Goal: Navigation & Orientation: Find specific page/section

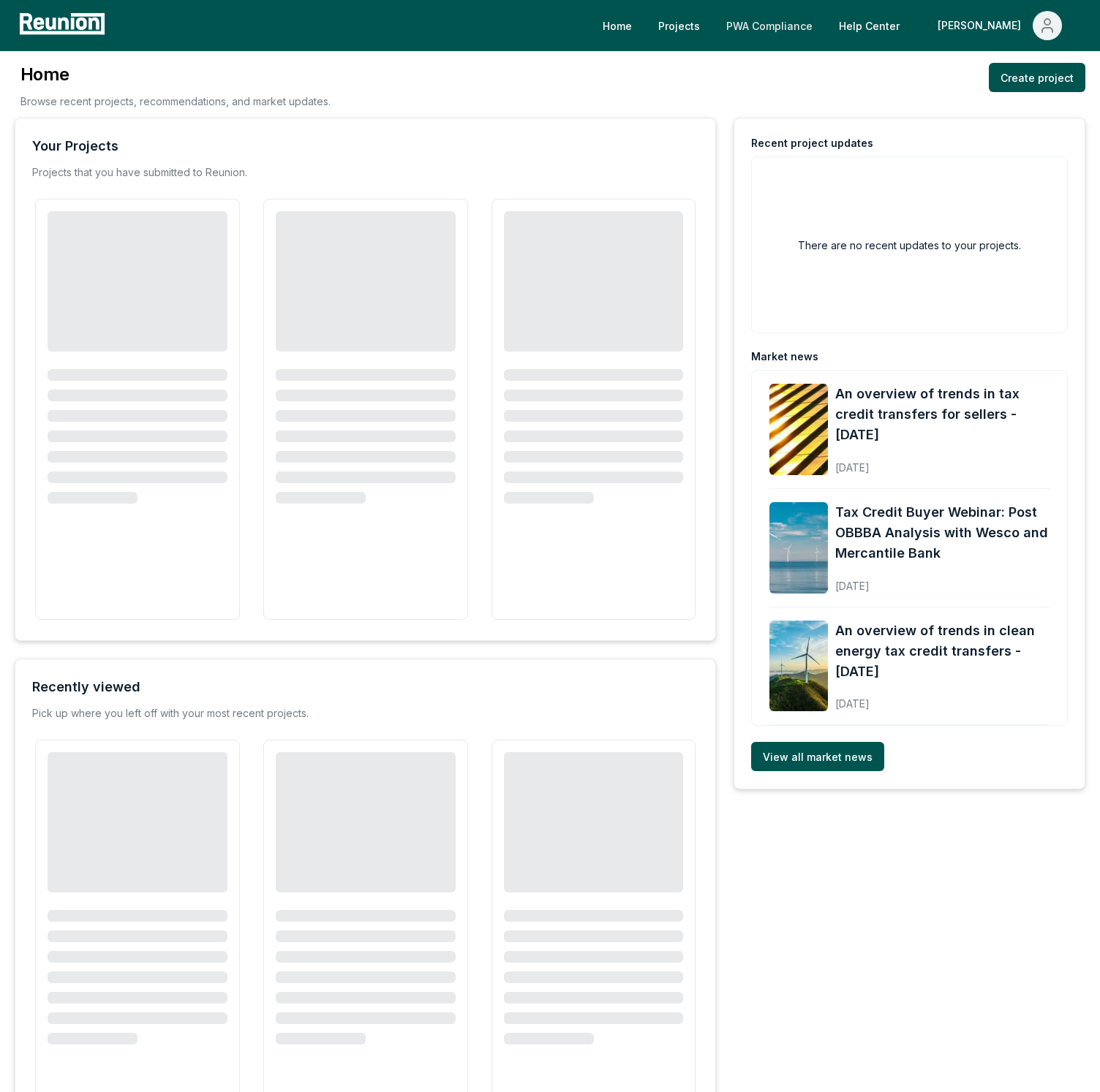
click at [817, 18] on link "PWA Compliance" at bounding box center [769, 25] width 109 height 29
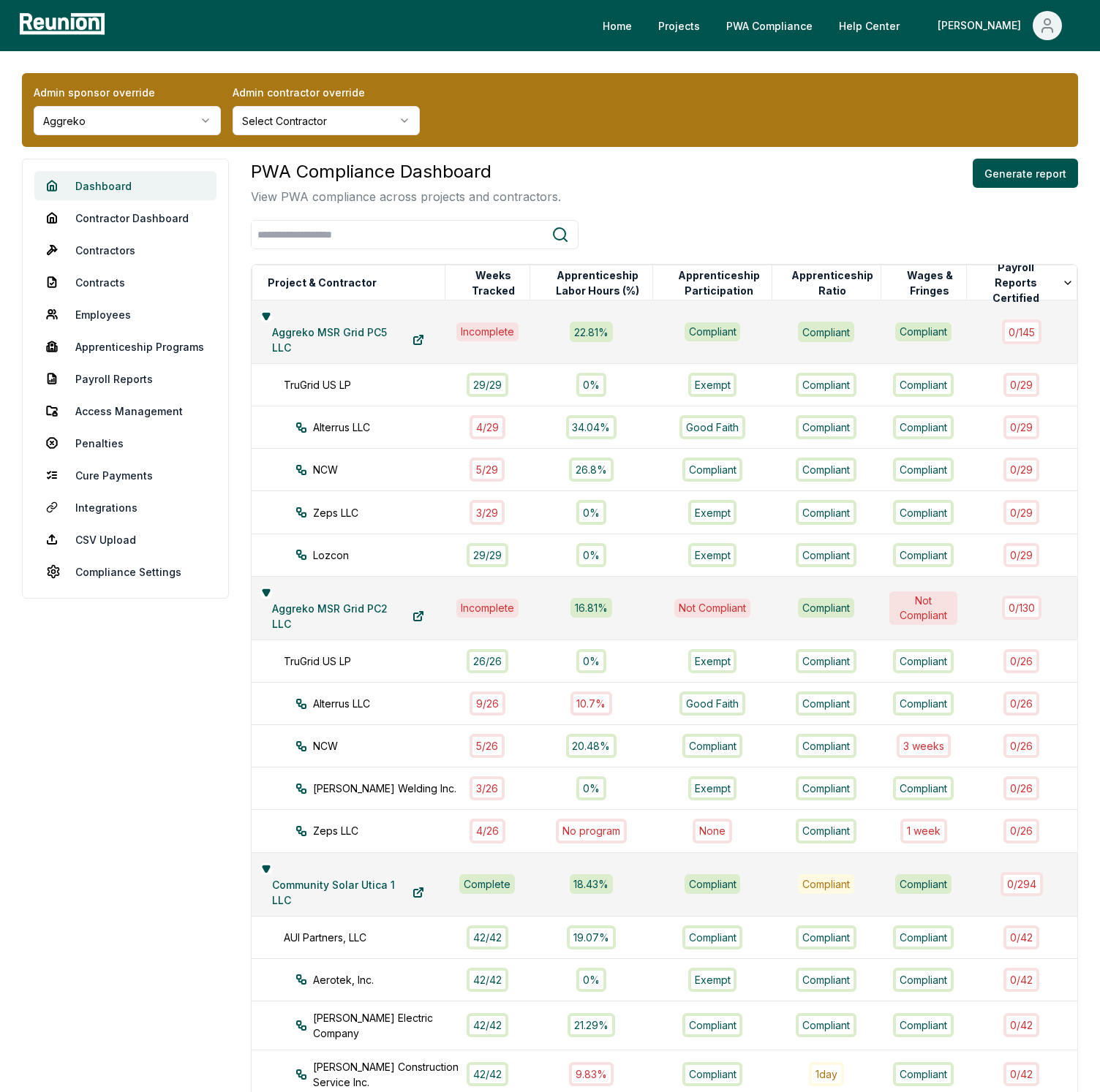
click at [113, 179] on link "Dashboard" at bounding box center [125, 186] width 182 height 29
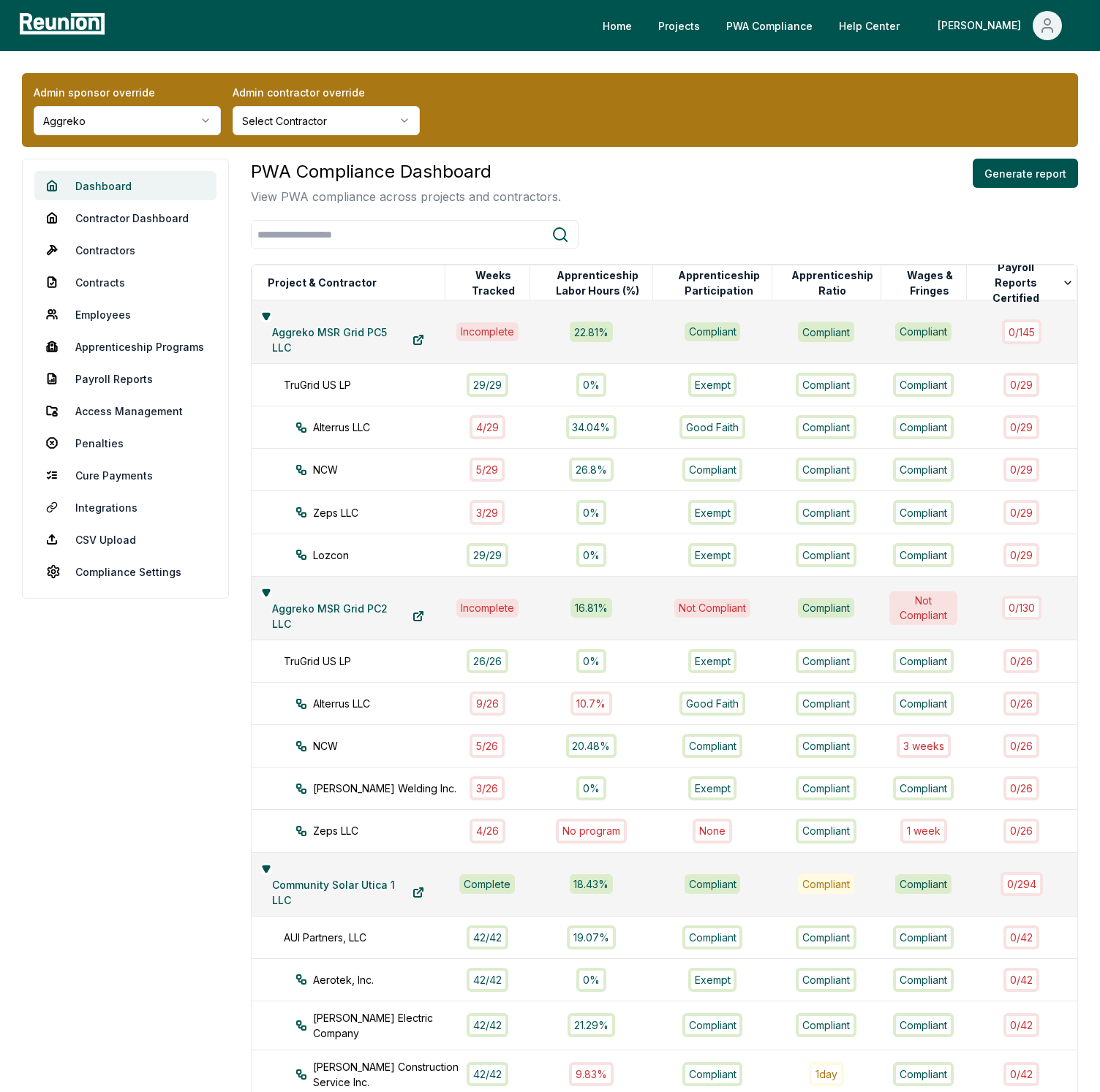
click at [113, 179] on link "Dashboard" at bounding box center [125, 186] width 182 height 29
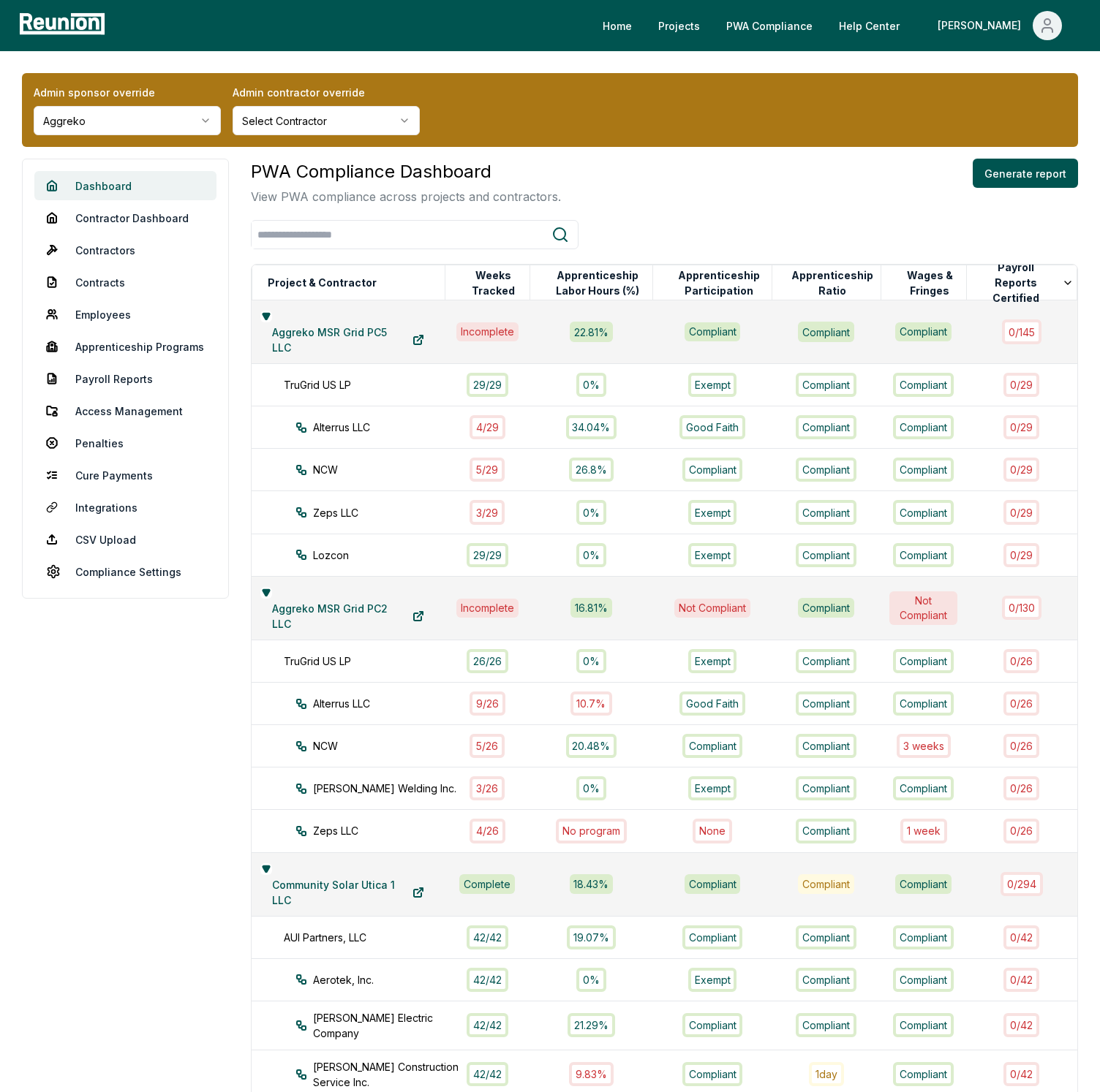
click at [120, 192] on link "Dashboard" at bounding box center [125, 186] width 182 height 29
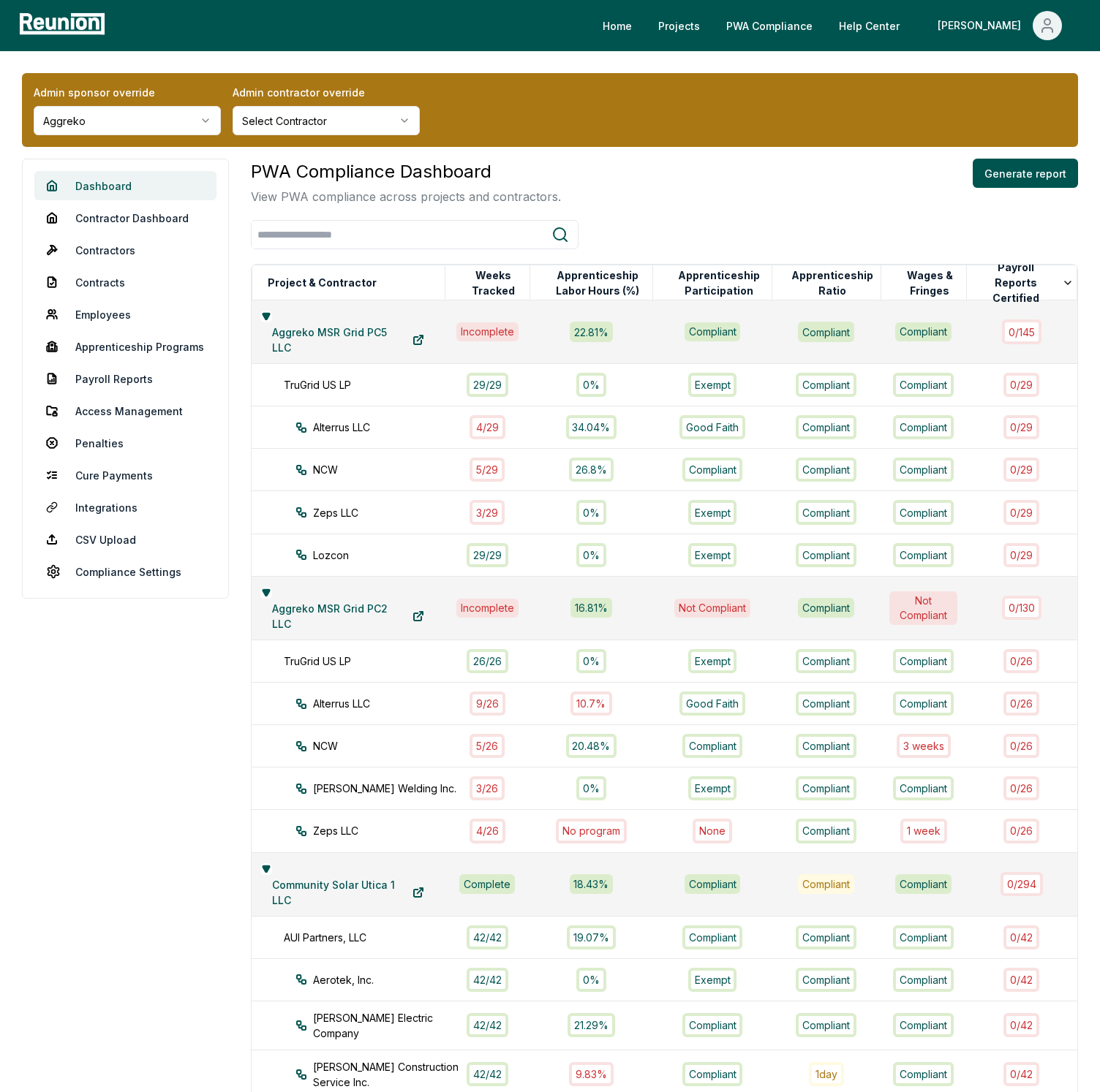
click at [120, 192] on link "Dashboard" at bounding box center [125, 186] width 182 height 29
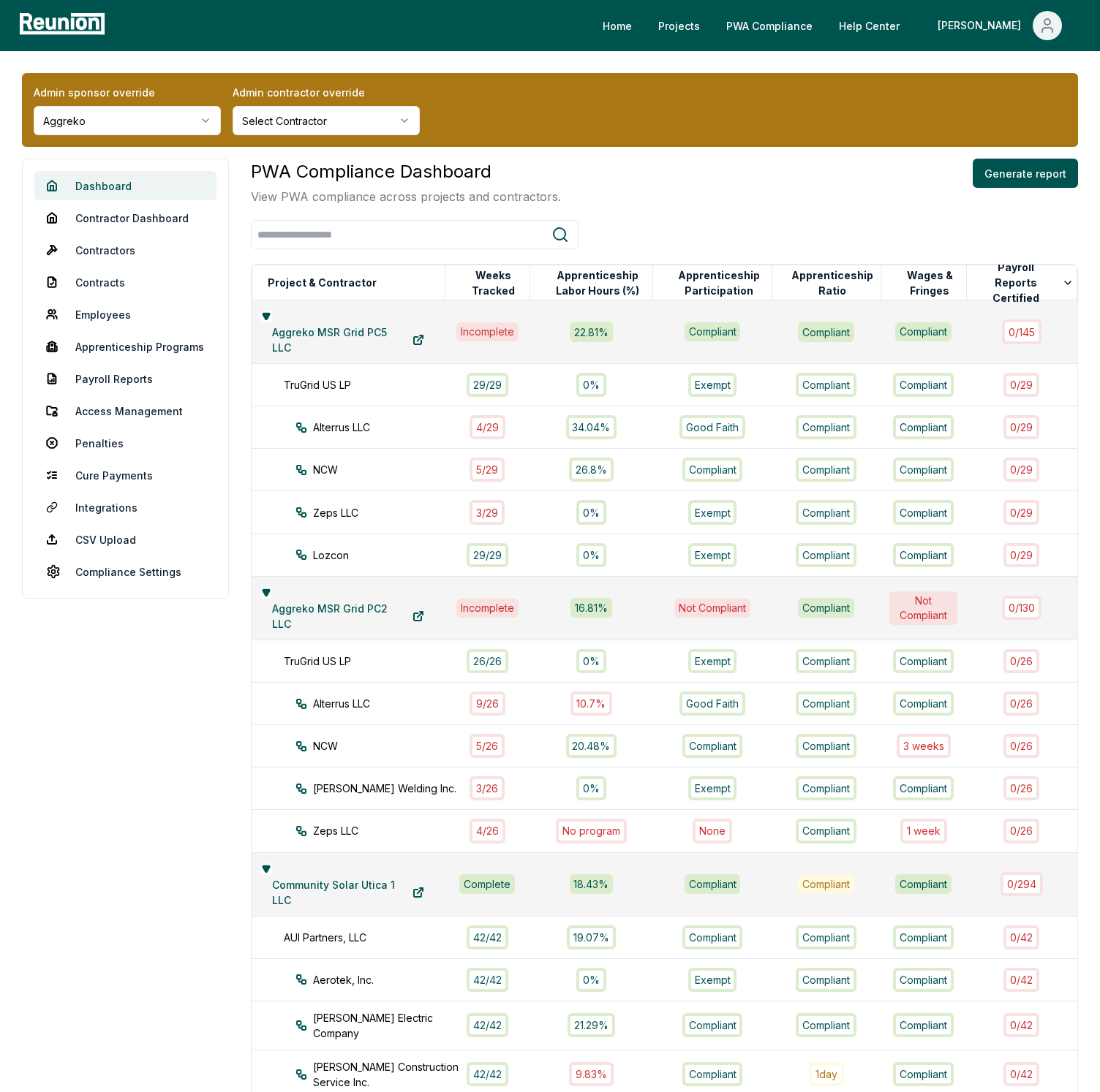
click at [120, 192] on link "Dashboard" at bounding box center [125, 186] width 182 height 29
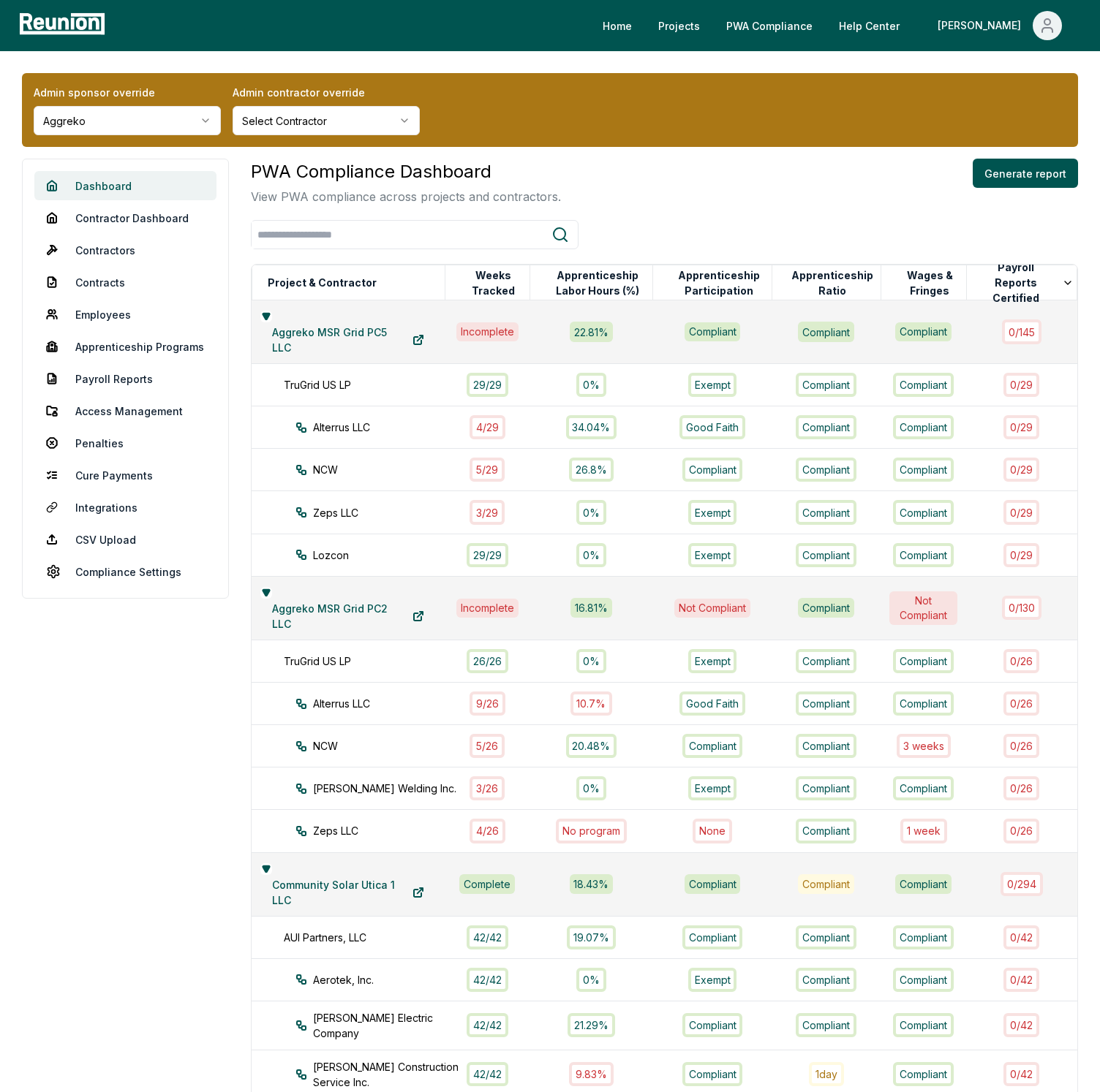
click at [120, 192] on link "Dashboard" at bounding box center [125, 186] width 182 height 29
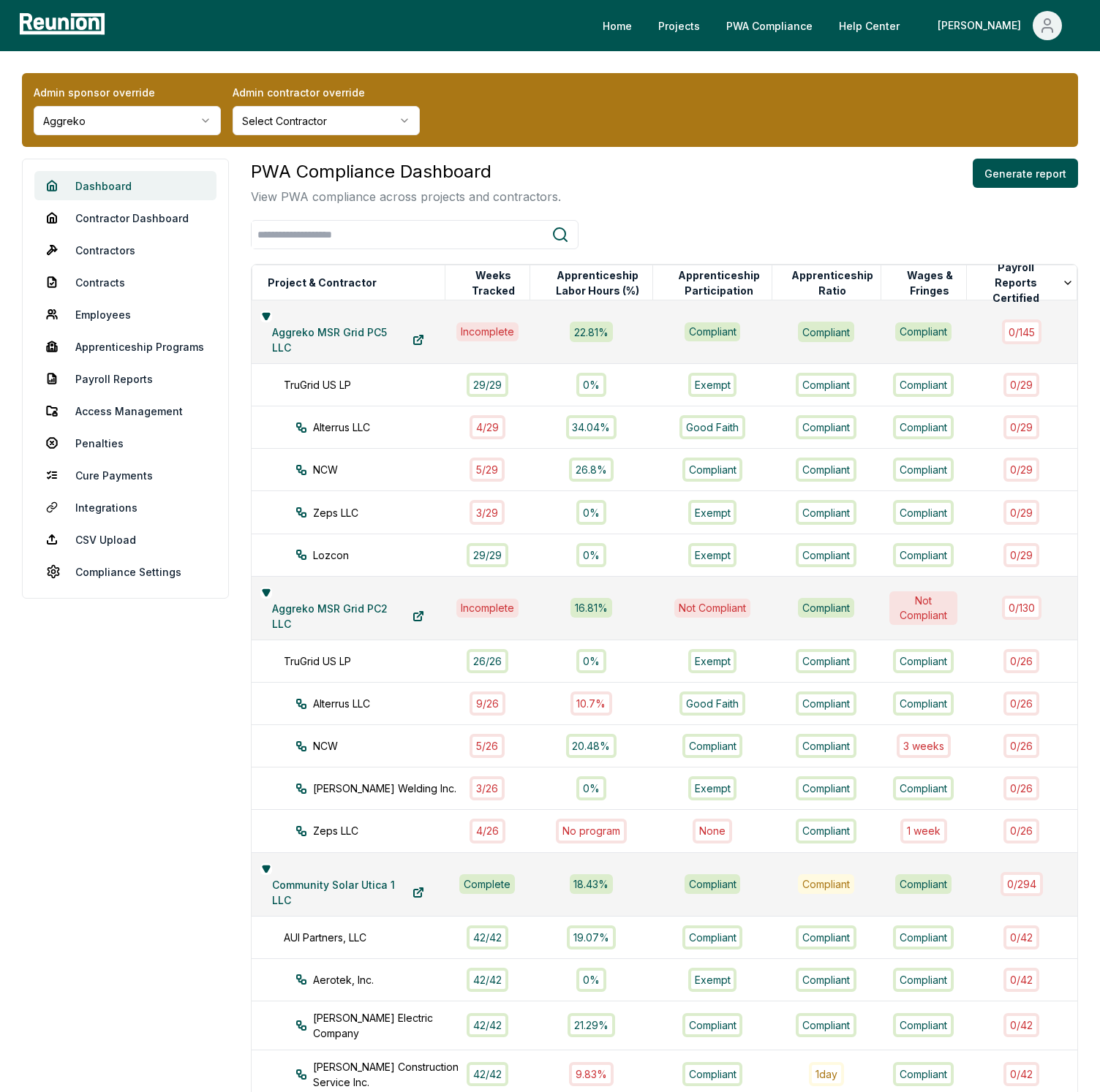
click at [120, 192] on link "Dashboard" at bounding box center [125, 186] width 182 height 29
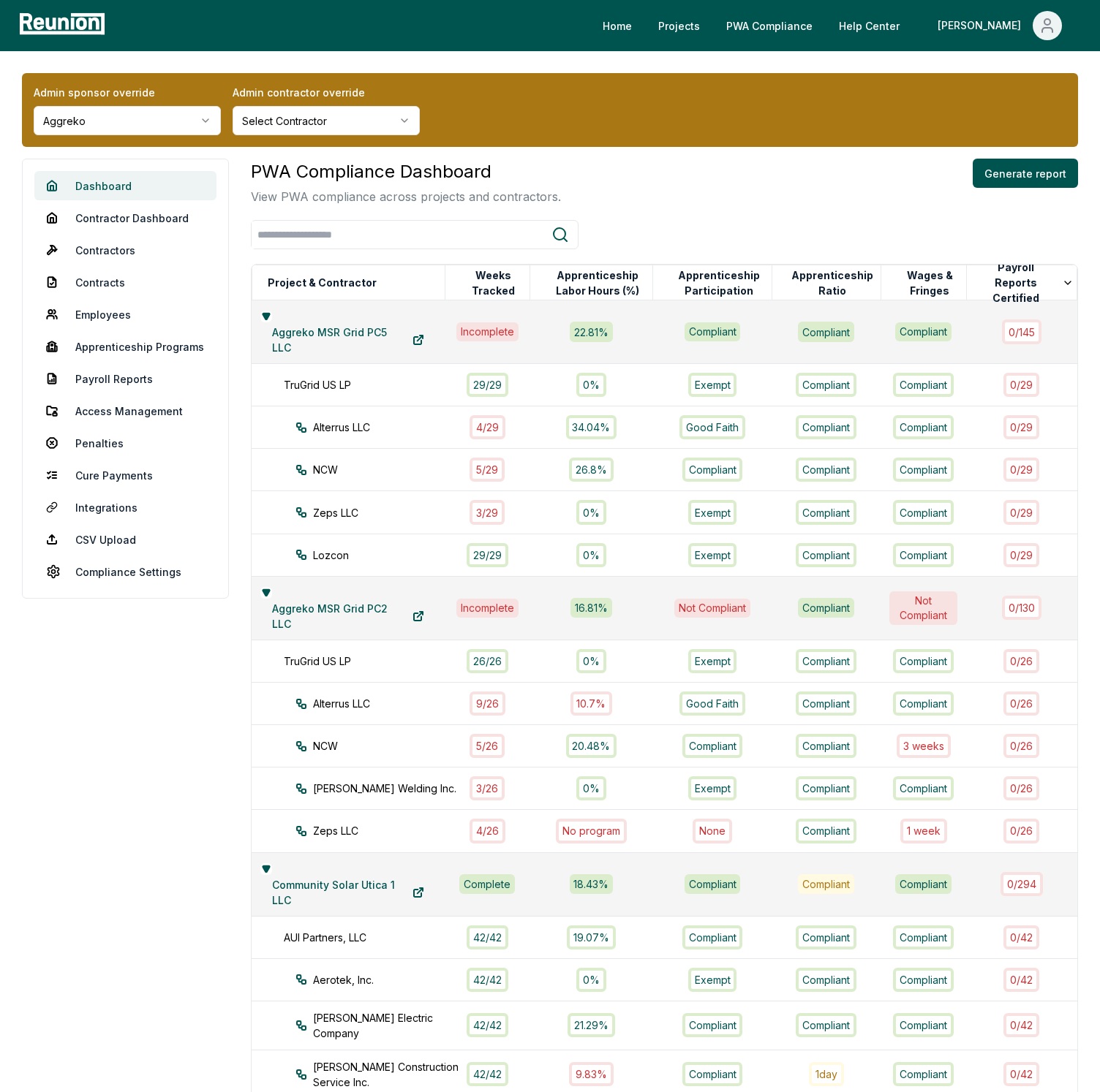
click at [120, 192] on link "Dashboard" at bounding box center [125, 186] width 182 height 29
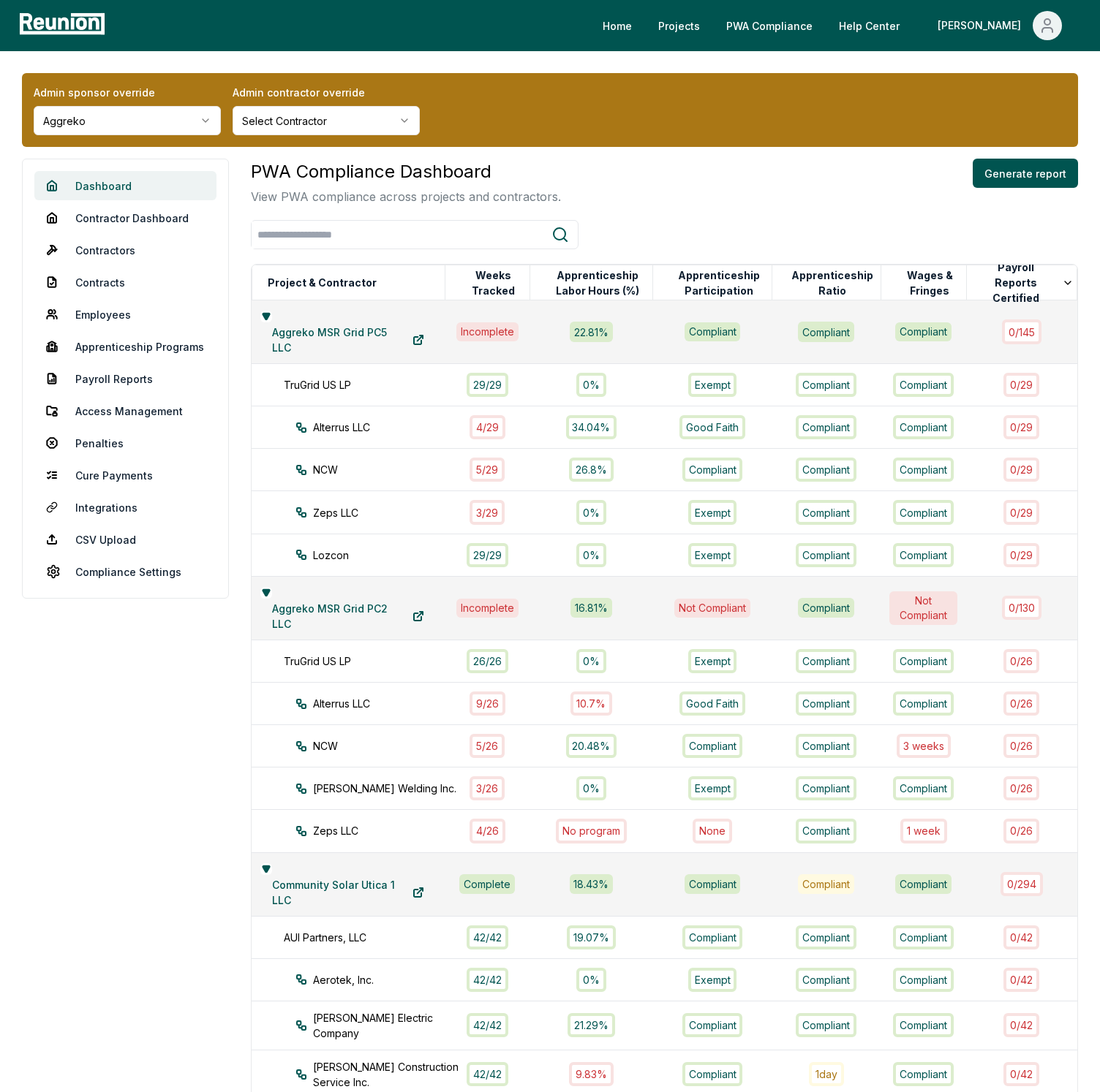
click at [120, 192] on link "Dashboard" at bounding box center [125, 186] width 182 height 29
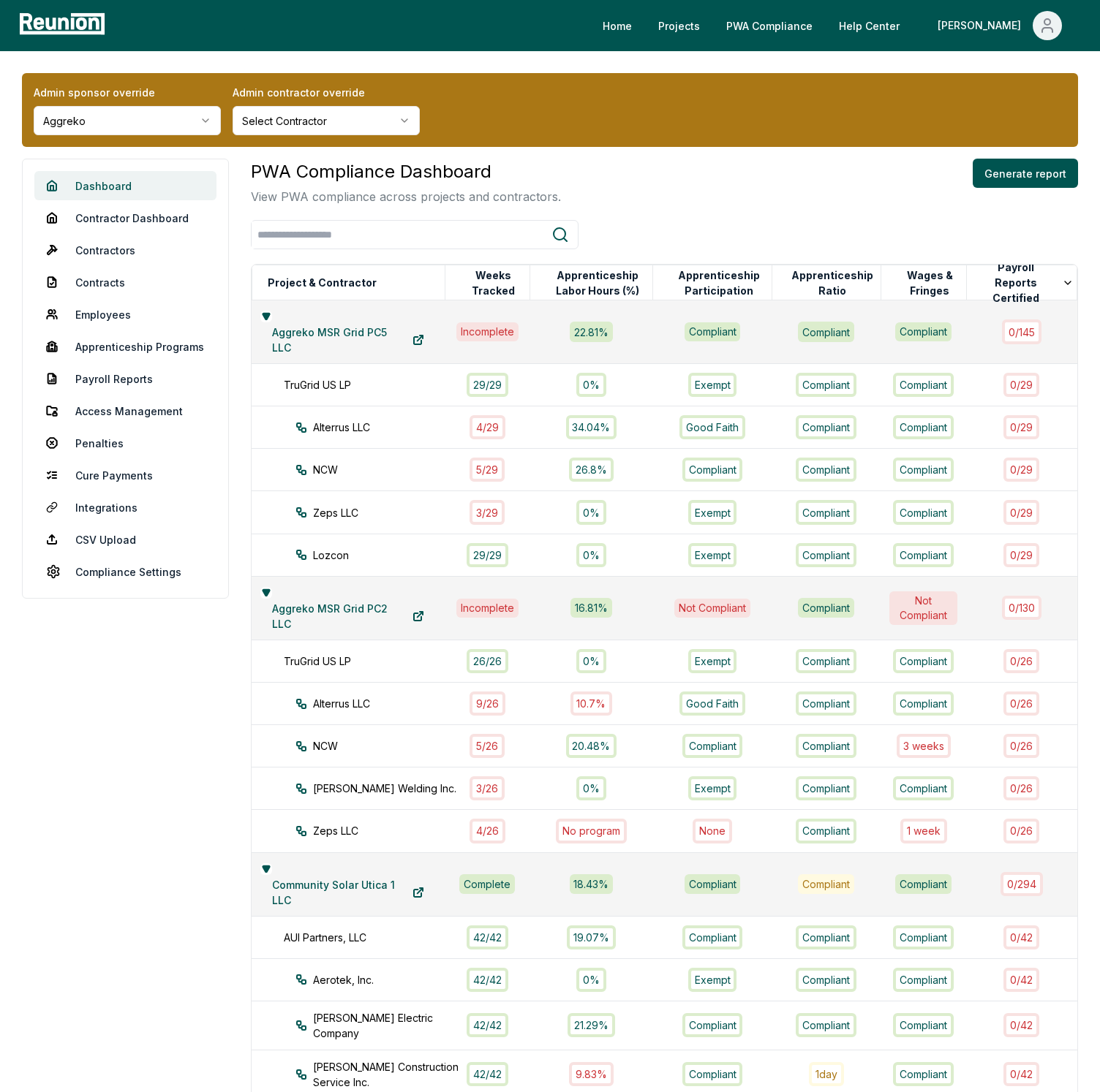
click at [120, 192] on link "Dashboard" at bounding box center [125, 186] width 182 height 29
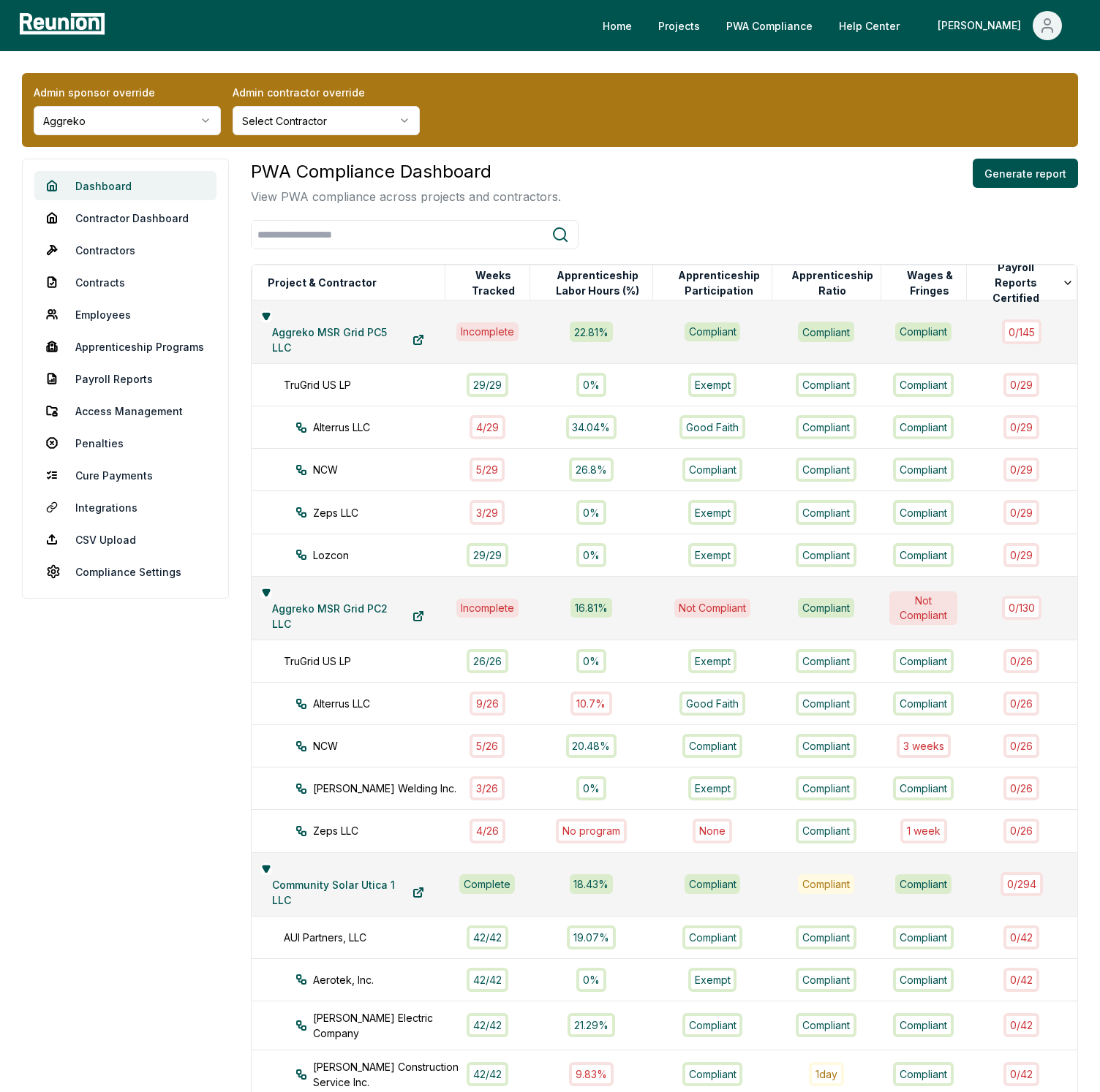
click at [120, 192] on link "Dashboard" at bounding box center [125, 186] width 182 height 29
click at [649, 99] on div "Admin sponsor override Aggreko Admin contractor override Select Contractor" at bounding box center [550, 110] width 1055 height 74
